Goal: Task Accomplishment & Management: Manage account settings

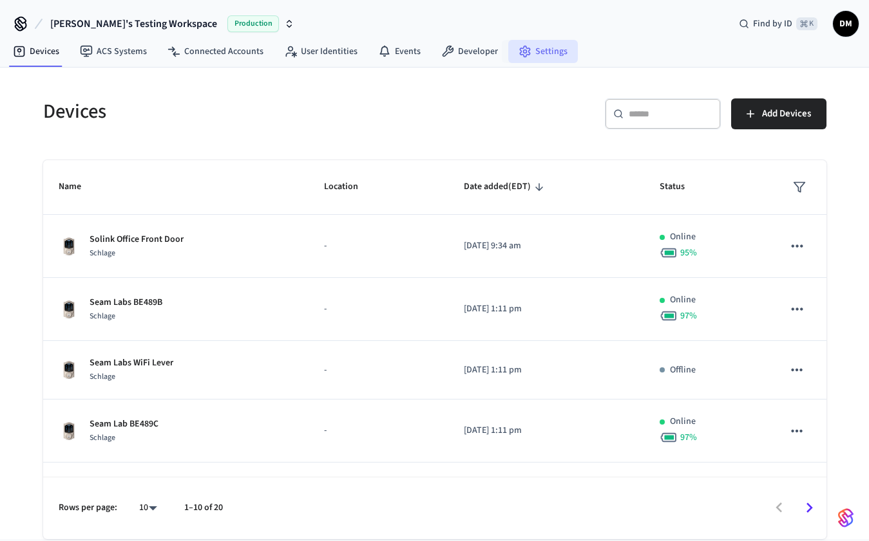
click at [535, 54] on link "Settings" at bounding box center [543, 51] width 70 height 23
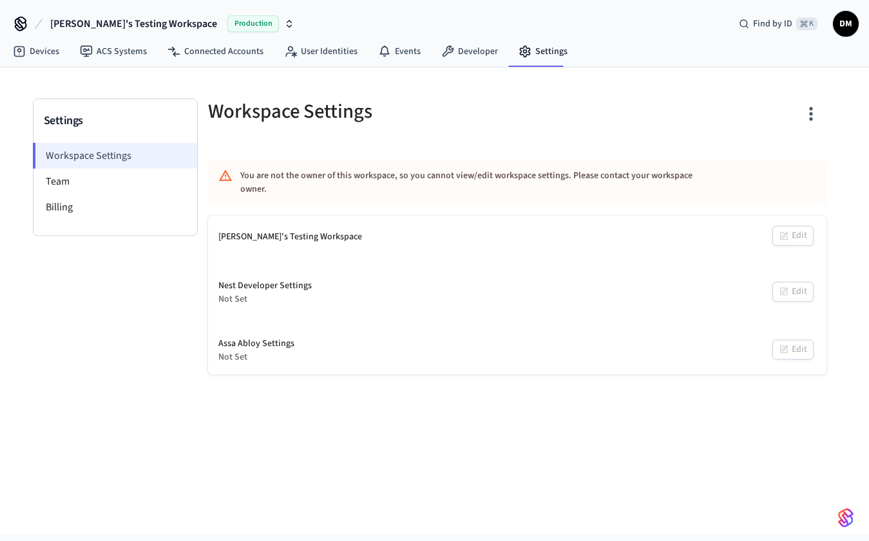
click at [153, 161] on li "Workspace Settings" at bounding box center [115, 156] width 164 height 26
click at [51, 52] on link "Devices" at bounding box center [36, 51] width 67 height 23
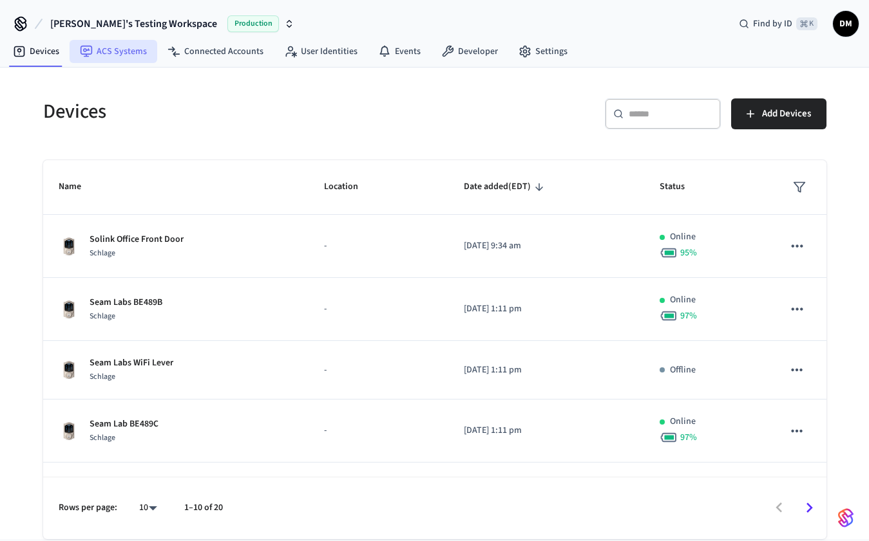
click at [80, 50] on icon at bounding box center [86, 51] width 13 height 13
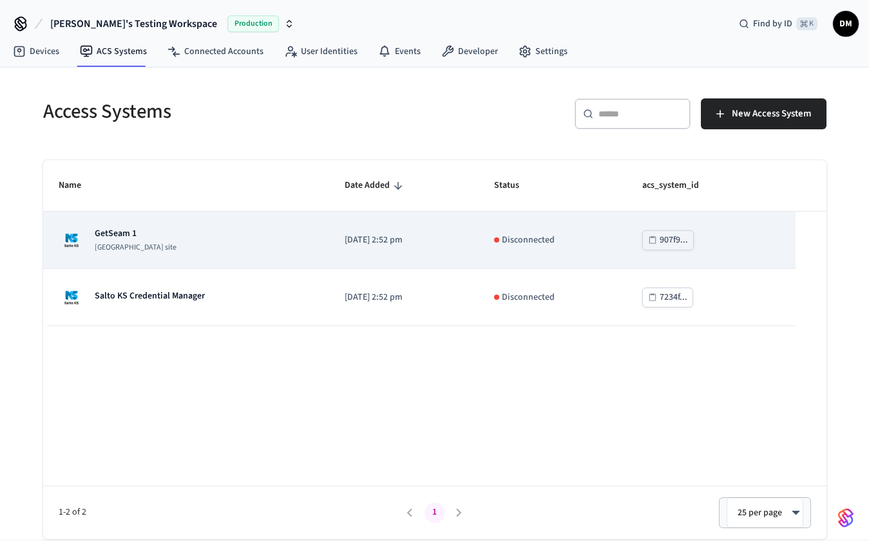
click at [239, 241] on div "GetSeam 1 [GEOGRAPHIC_DATA] site" at bounding box center [186, 240] width 255 height 26
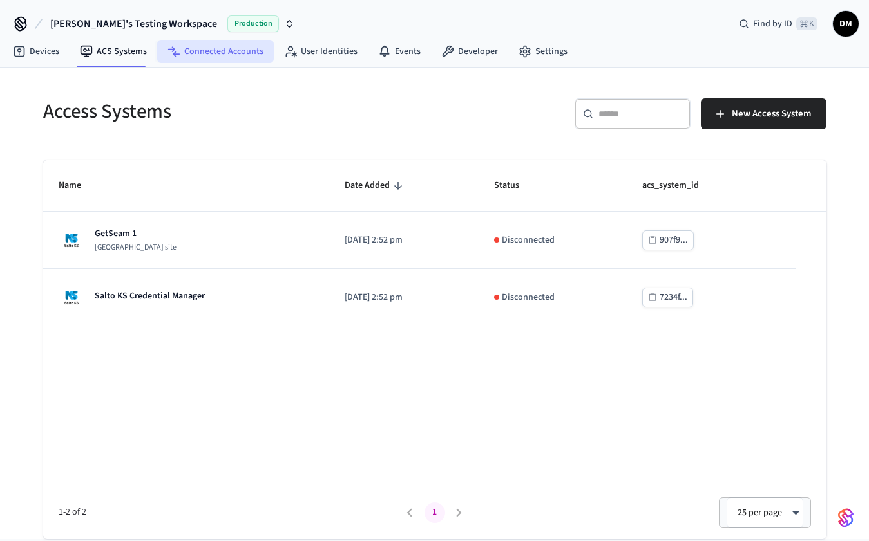
click at [247, 53] on link "Connected Accounts" at bounding box center [215, 51] width 117 height 23
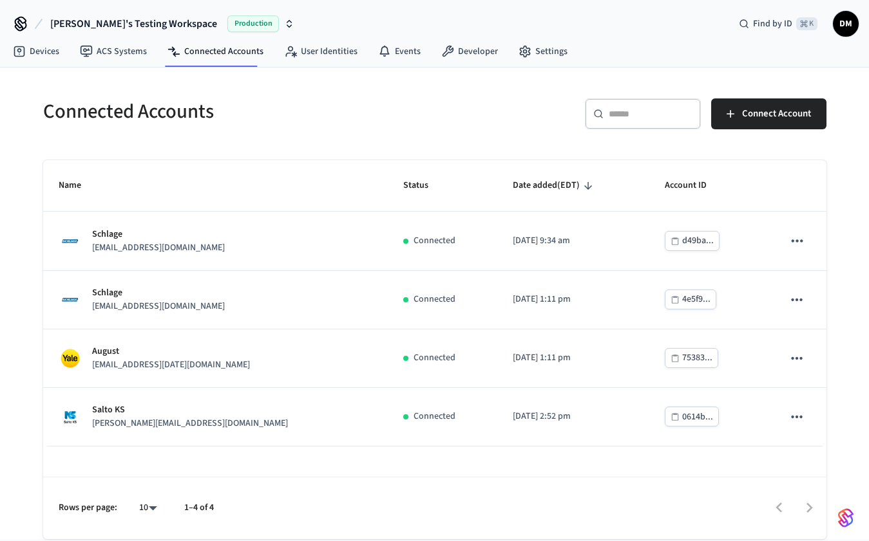
click at [147, 21] on span "[PERSON_NAME]'s Testing Workspace" at bounding box center [133, 23] width 167 height 15
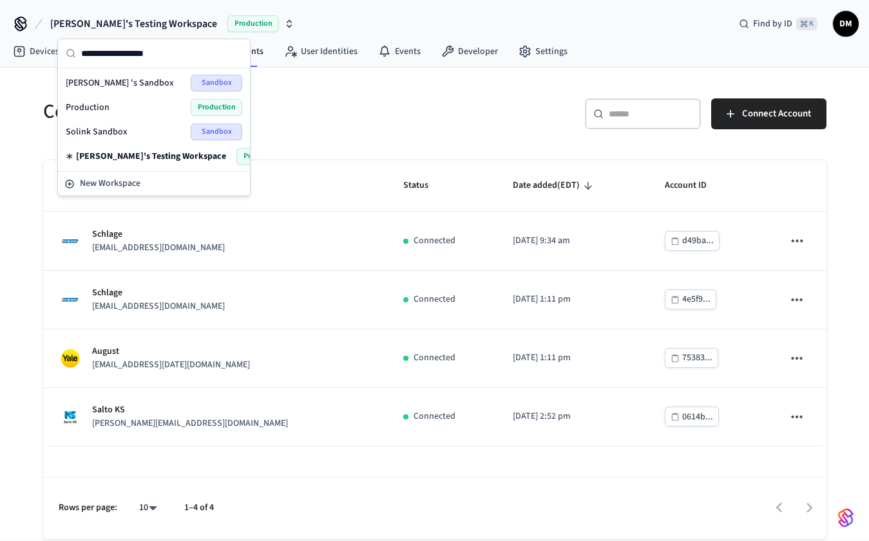
click at [314, 99] on h5 "Connected Accounts" at bounding box center [235, 112] width 384 height 26
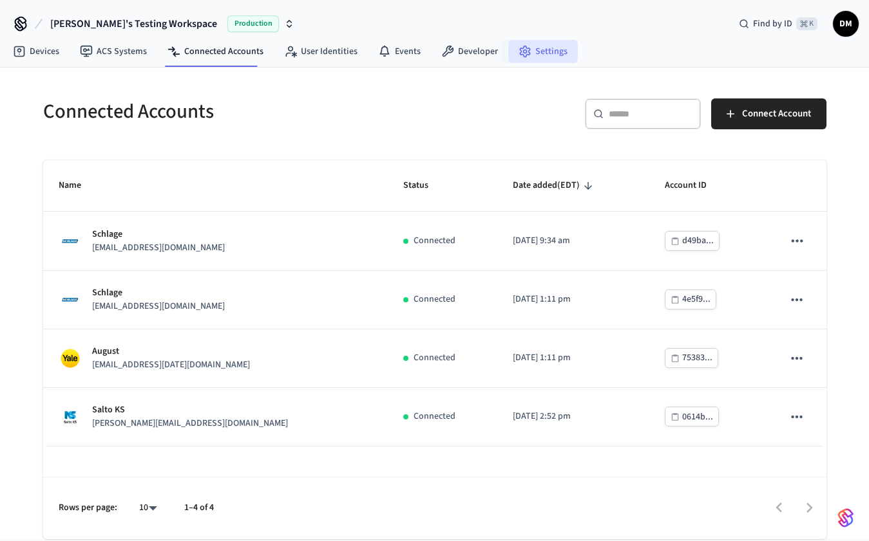
click at [540, 55] on link "Settings" at bounding box center [543, 51] width 70 height 23
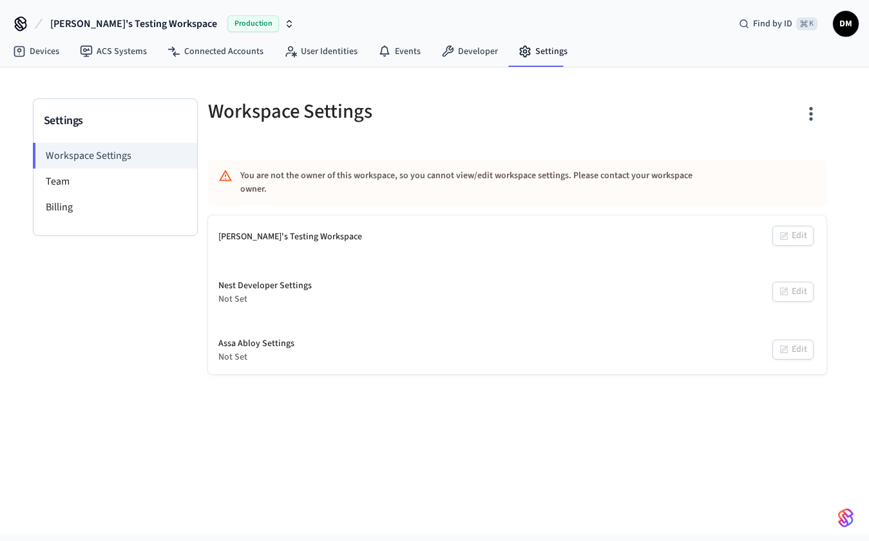
click at [514, 216] on div "Solink's Testing Workspace Edit" at bounding box center [517, 237] width 618 height 43
